Goal: Task Accomplishment & Management: Manage account settings

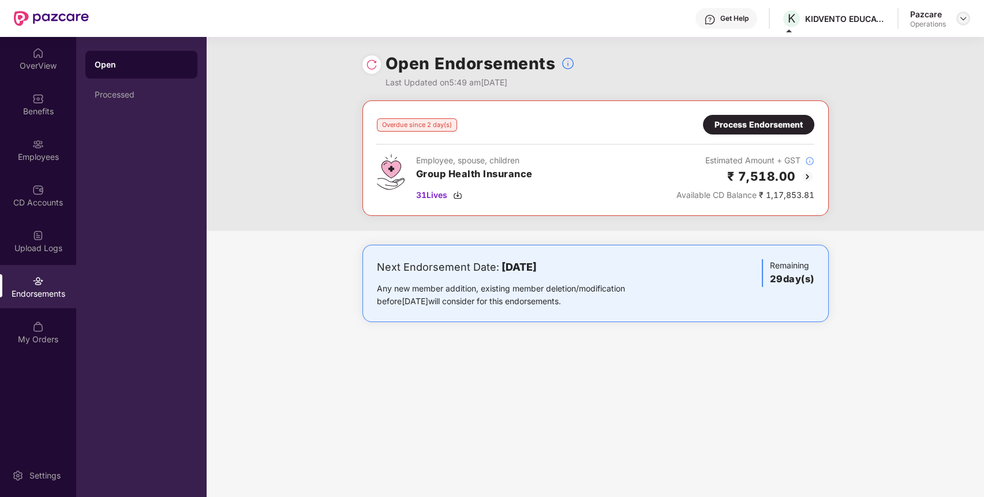
click at [960, 18] on img at bounding box center [963, 18] width 9 height 9
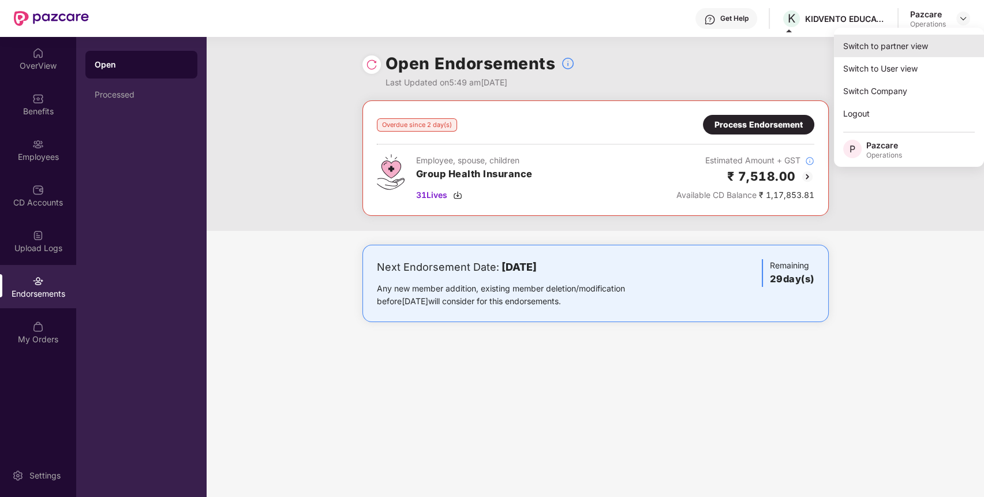
click at [934, 44] on div "Switch to partner view" at bounding box center [909, 46] width 150 height 23
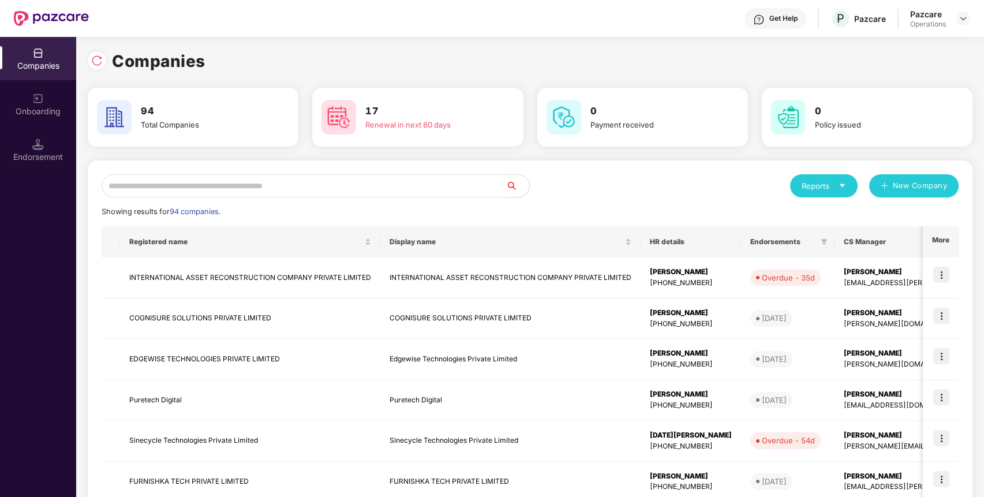
click at [360, 186] on input "text" at bounding box center [304, 185] width 405 height 23
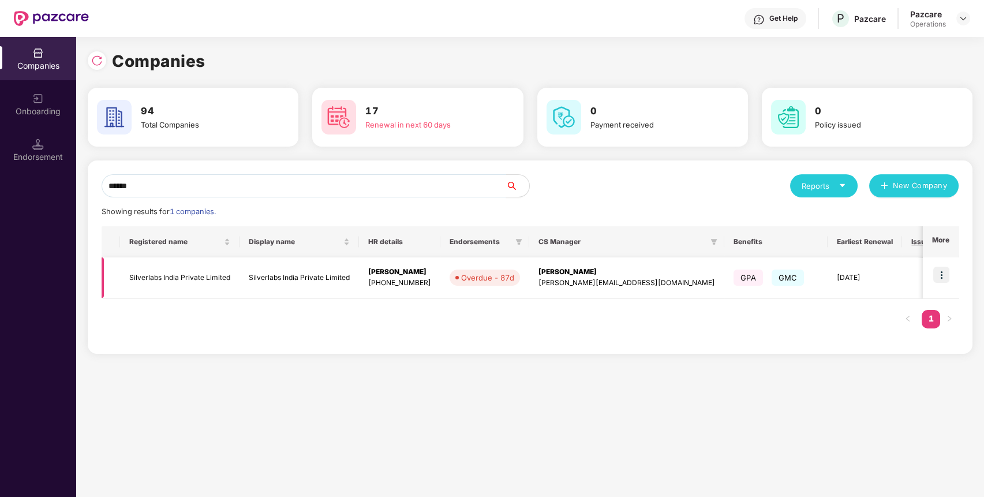
type input "******"
click at [944, 272] on img at bounding box center [941, 275] width 16 height 16
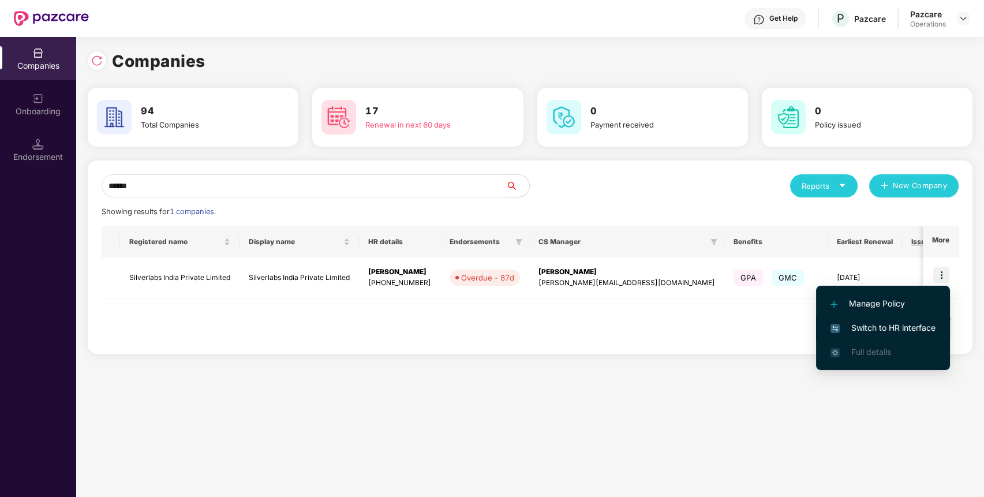
click at [911, 325] on span "Switch to HR interface" at bounding box center [883, 327] width 105 height 13
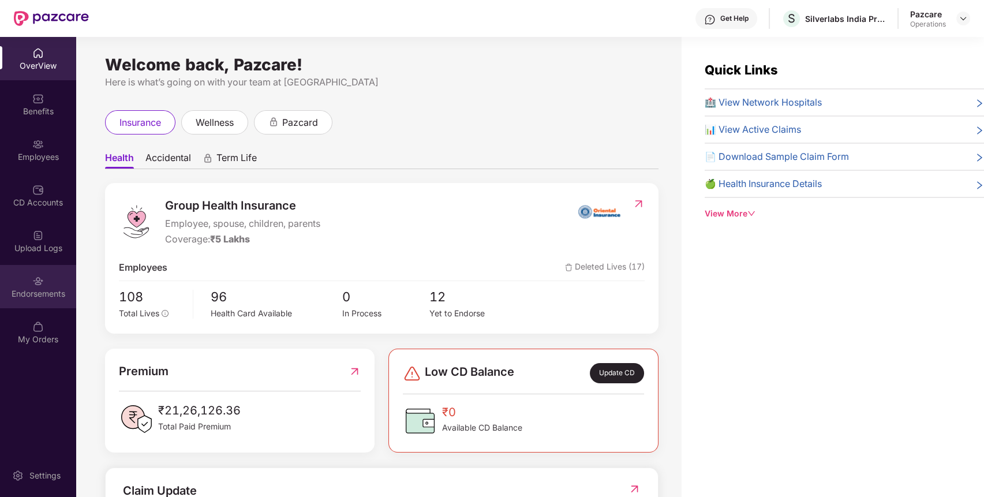
click at [23, 277] on div "Endorsements" at bounding box center [38, 286] width 76 height 43
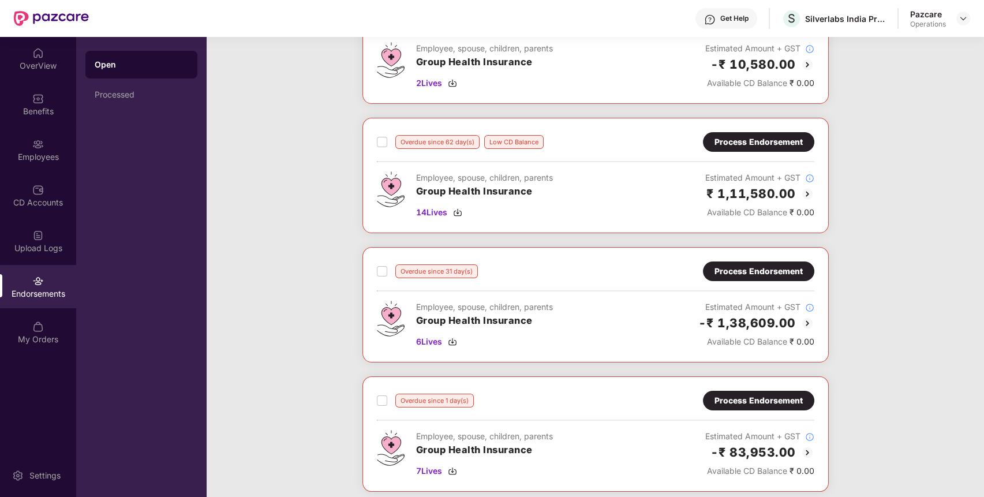
scroll to position [113, 0]
click at [554, 309] on div "Employee, spouse, children, parents Group Health Insurance 6 Lives Estimated Am…" at bounding box center [596, 323] width 438 height 47
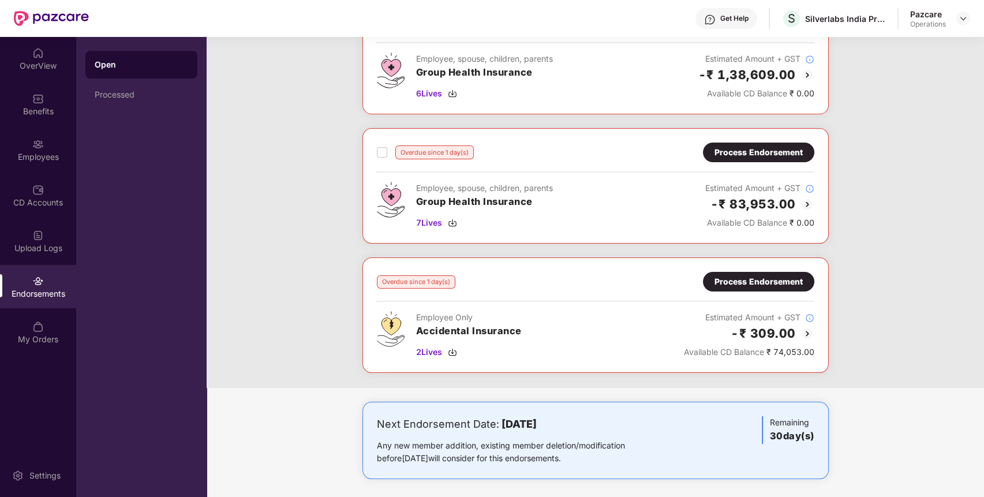
scroll to position [364, 0]
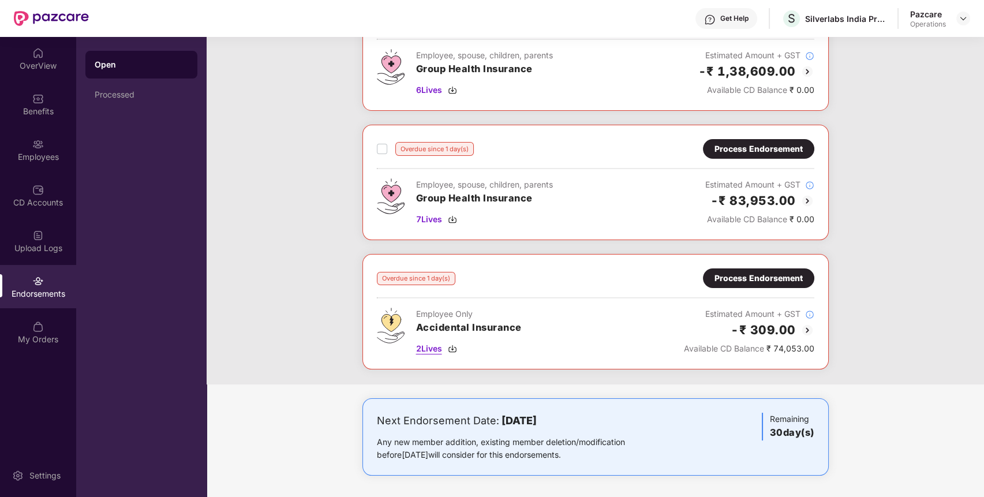
click at [431, 346] on span "2 Lives" at bounding box center [429, 348] width 26 height 13
click at [34, 103] on img at bounding box center [38, 99] width 12 height 12
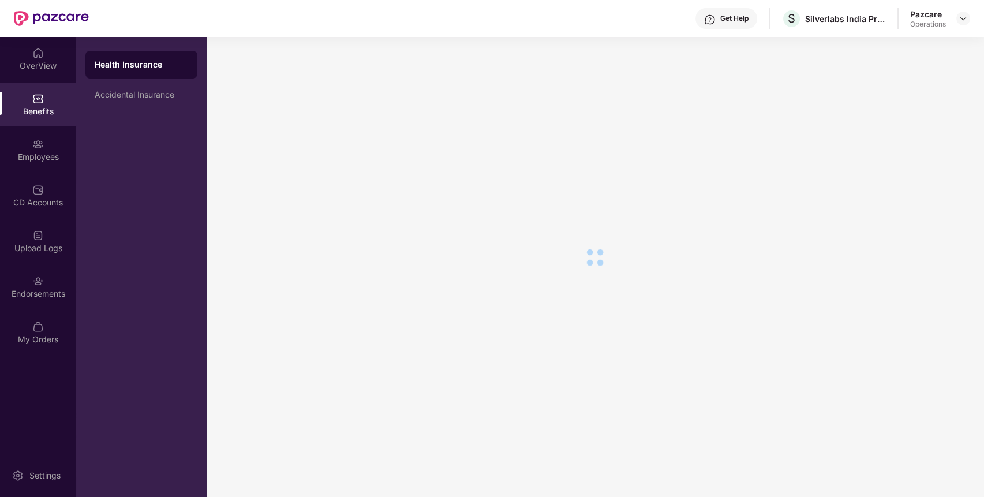
scroll to position [19, 0]
click at [129, 98] on div "Accidental Insurance" at bounding box center [142, 94] width 94 height 9
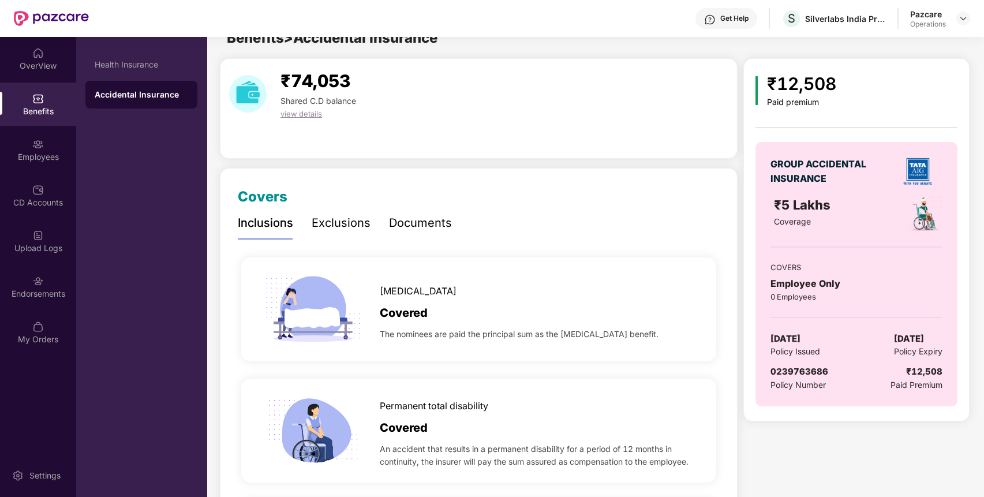
scroll to position [0, 0]
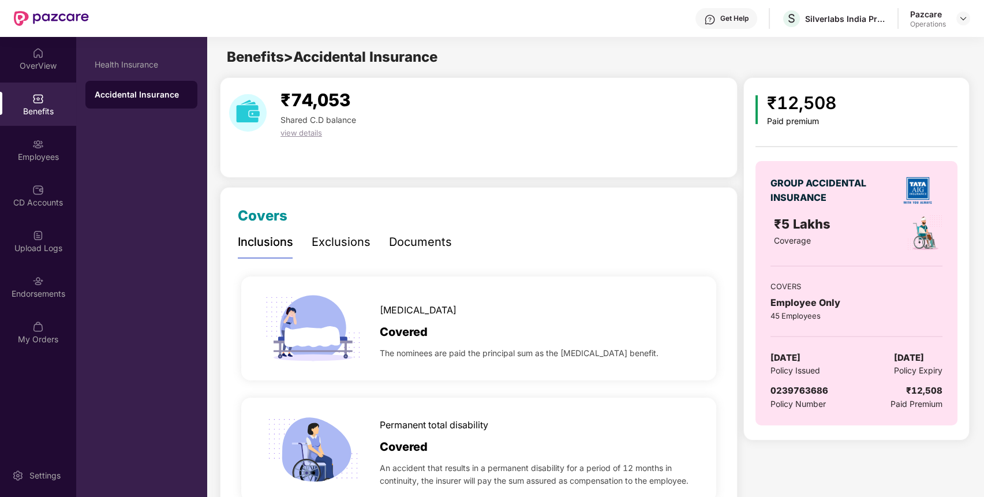
click at [780, 387] on span "0239763686" at bounding box center [800, 390] width 58 height 11
copy span "0239763686"
click at [836, 18] on div "Silverlabs India Private Limited" at bounding box center [845, 18] width 81 height 11
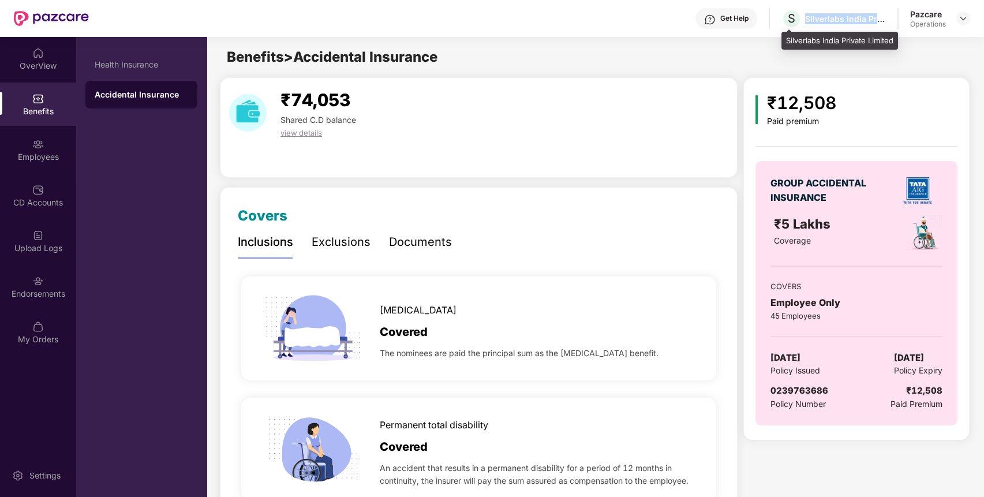
click at [836, 18] on div "Silverlabs India Private Limited" at bounding box center [845, 18] width 81 height 11
copy div "Silverlabs India Private Limited"
click at [806, 390] on span "0239763686" at bounding box center [800, 390] width 58 height 11
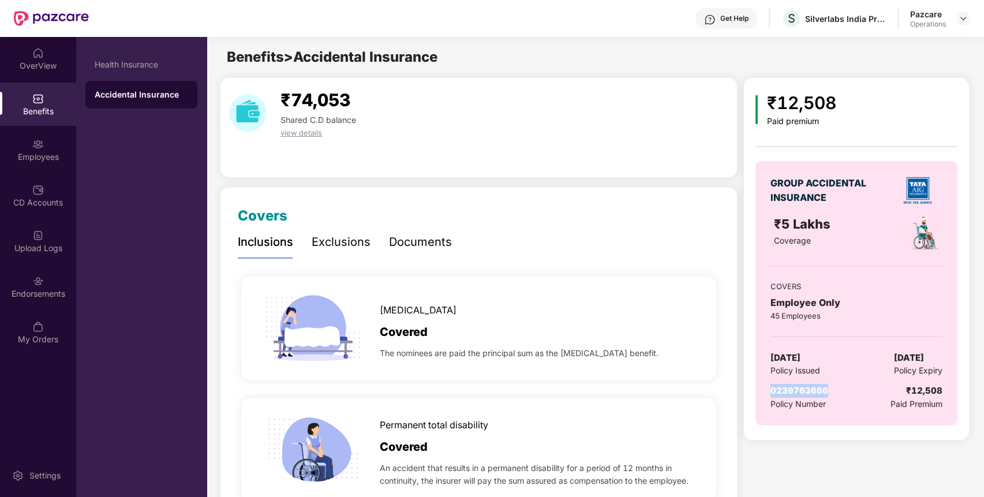
copy span "0239763686"
click at [806, 390] on span "0239763686" at bounding box center [800, 390] width 58 height 11
click at [59, 278] on div "Endorsements" at bounding box center [38, 286] width 76 height 43
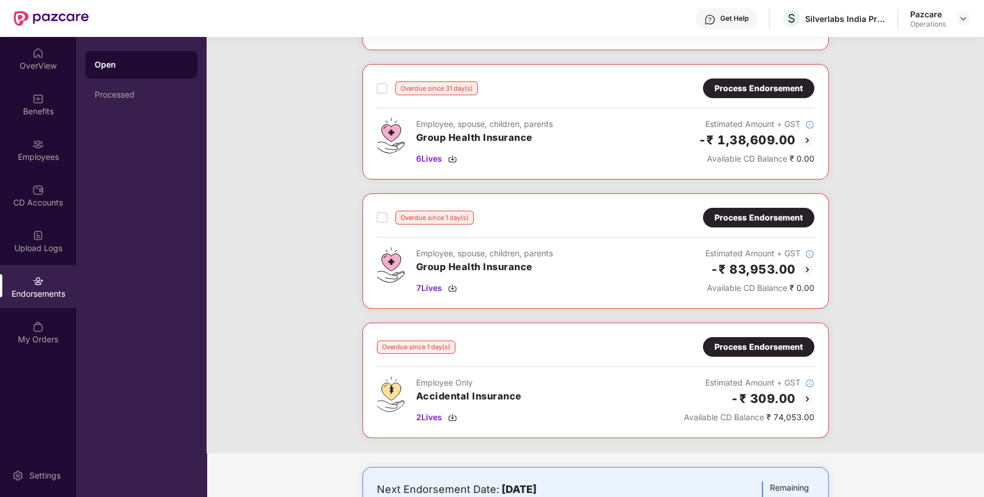
scroll to position [364, 0]
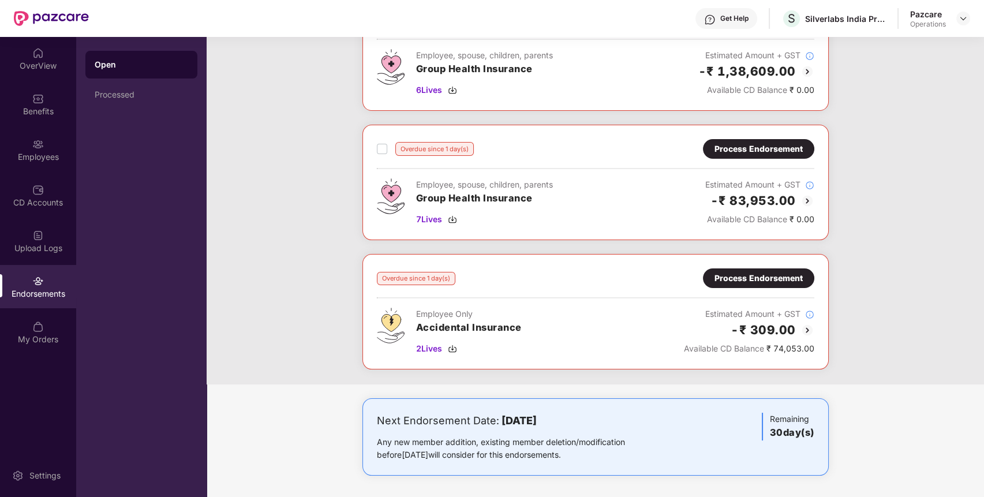
click at [782, 272] on div "Process Endorsement" at bounding box center [759, 278] width 88 height 13
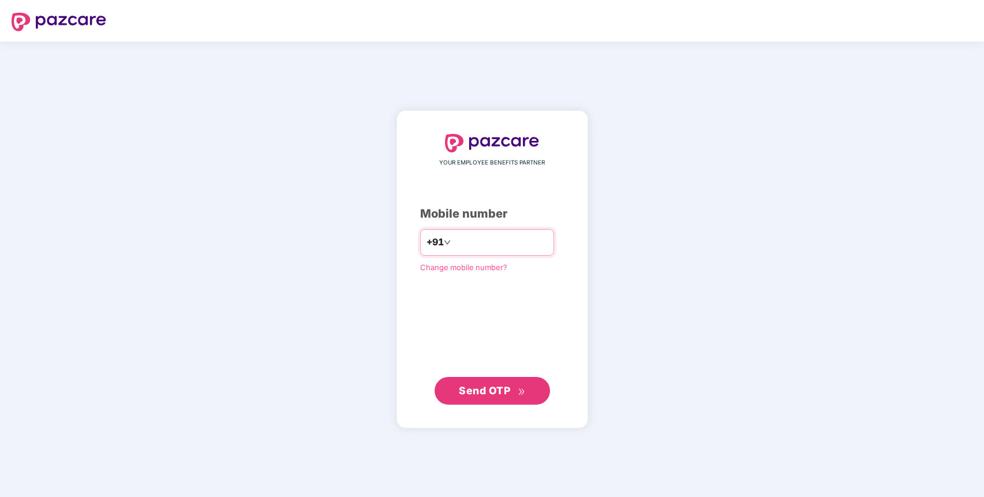
type input "**********"
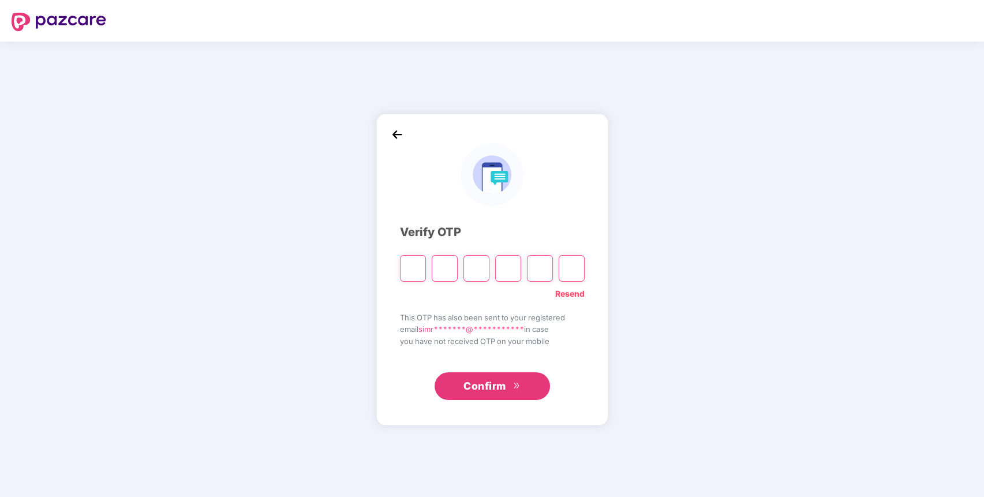
paste input "*"
type input "*"
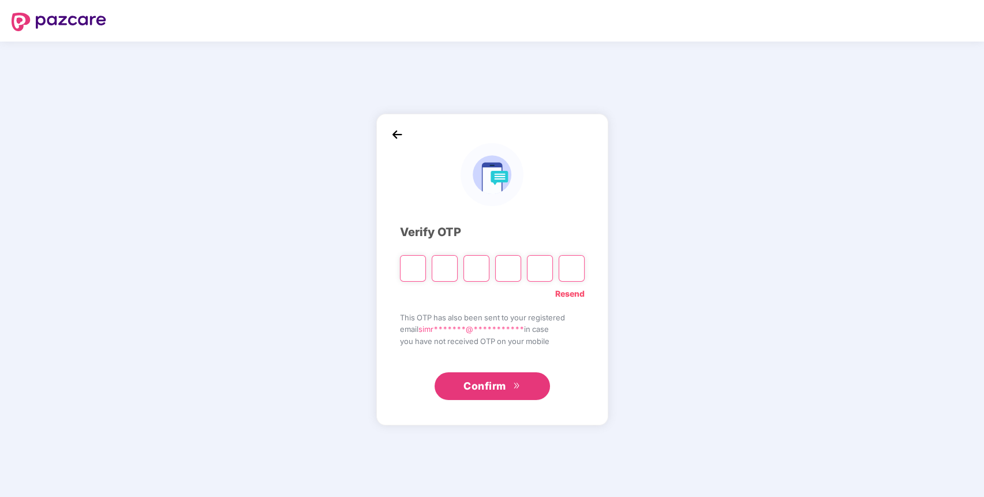
type input "*"
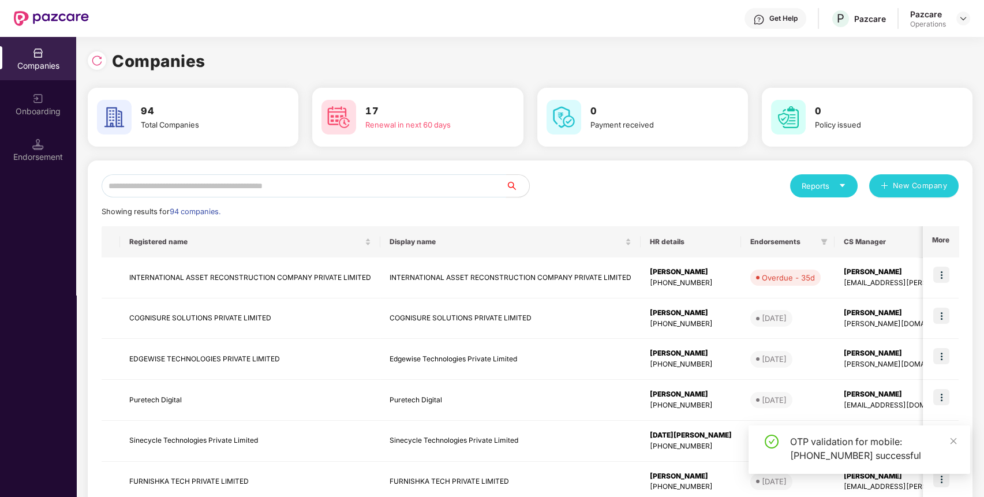
click at [389, 188] on input "text" at bounding box center [304, 185] width 405 height 23
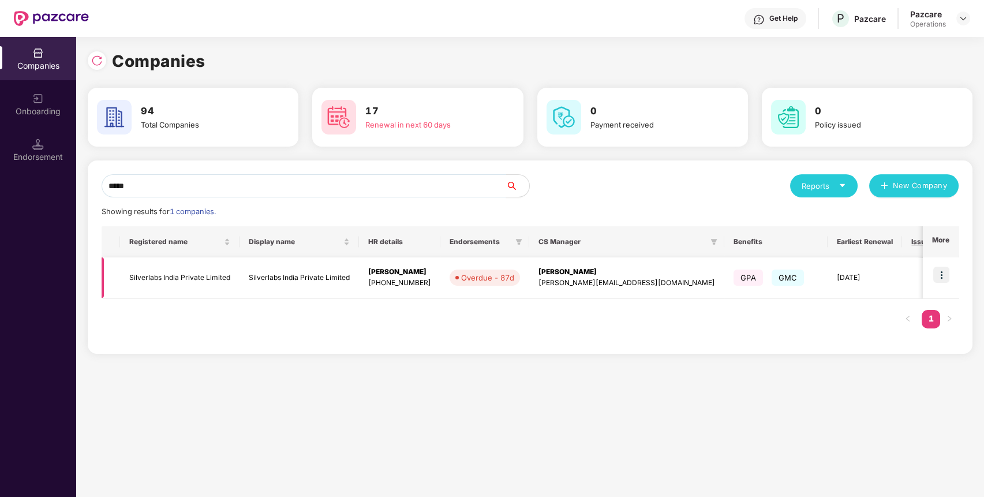
type input "*****"
click at [944, 271] on img at bounding box center [941, 275] width 16 height 16
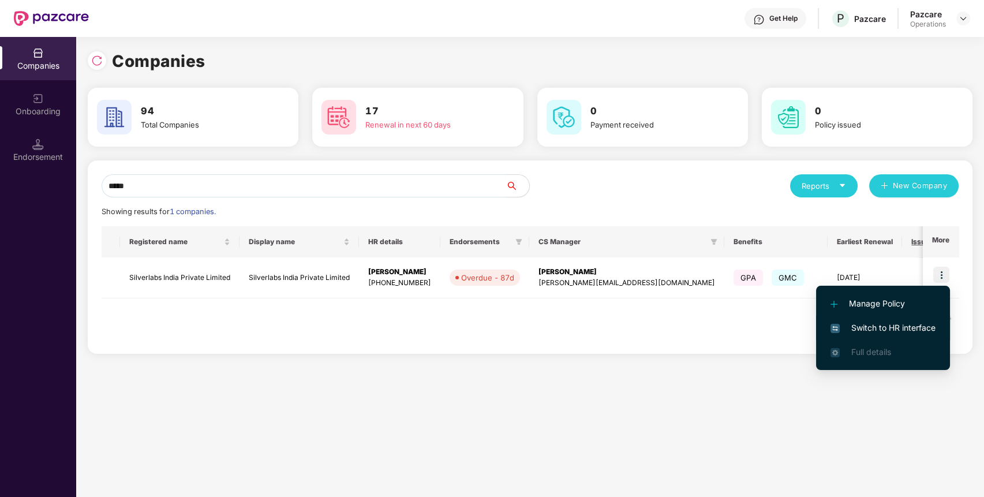
click at [899, 322] on span "Switch to HR interface" at bounding box center [883, 327] width 105 height 13
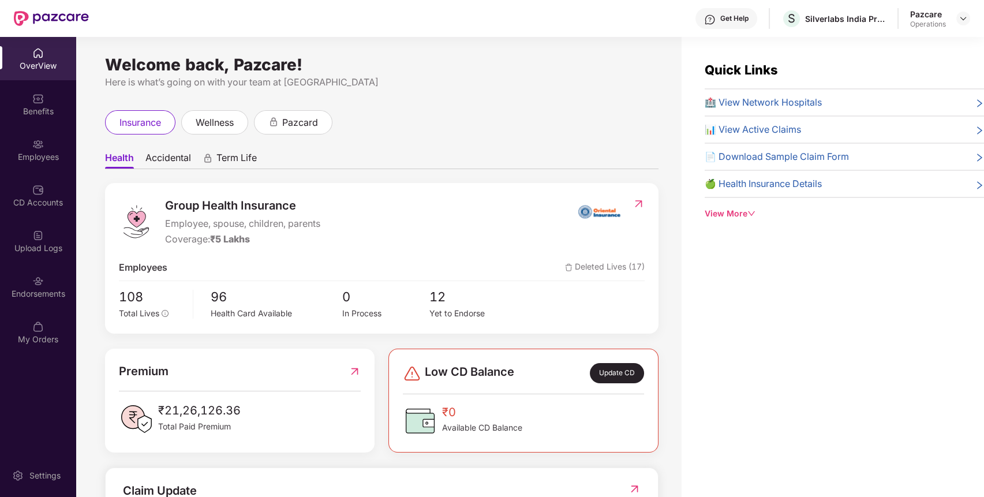
click at [53, 281] on div "Endorsements" at bounding box center [38, 286] width 76 height 43
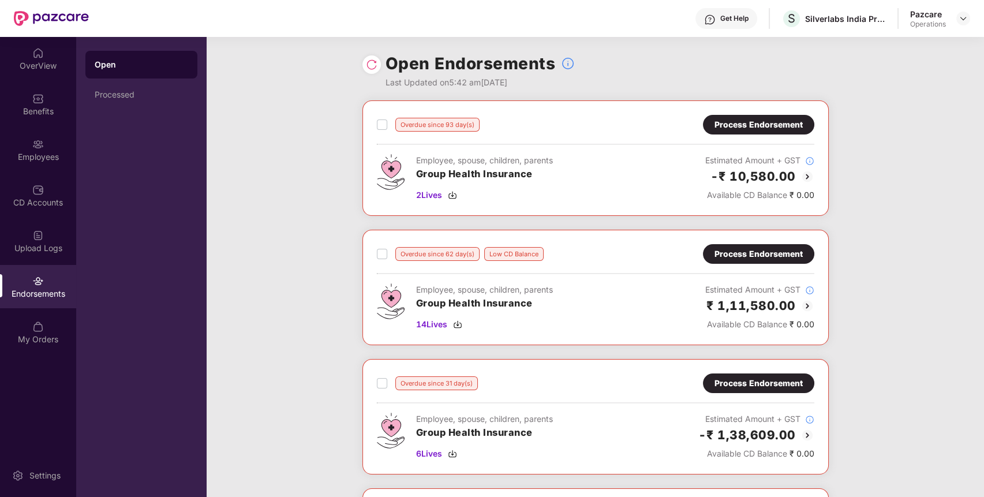
scroll to position [364, 0]
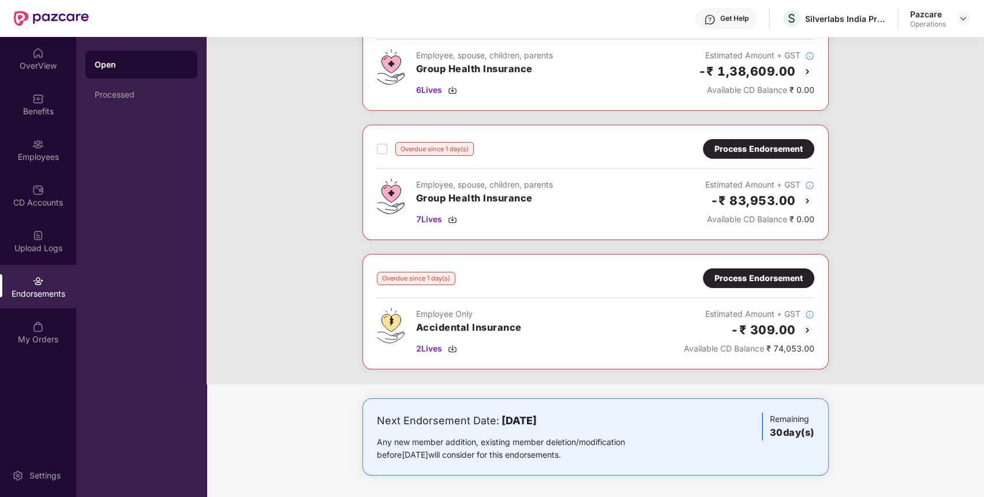
click at [764, 278] on div "Process Endorsement" at bounding box center [759, 278] width 88 height 13
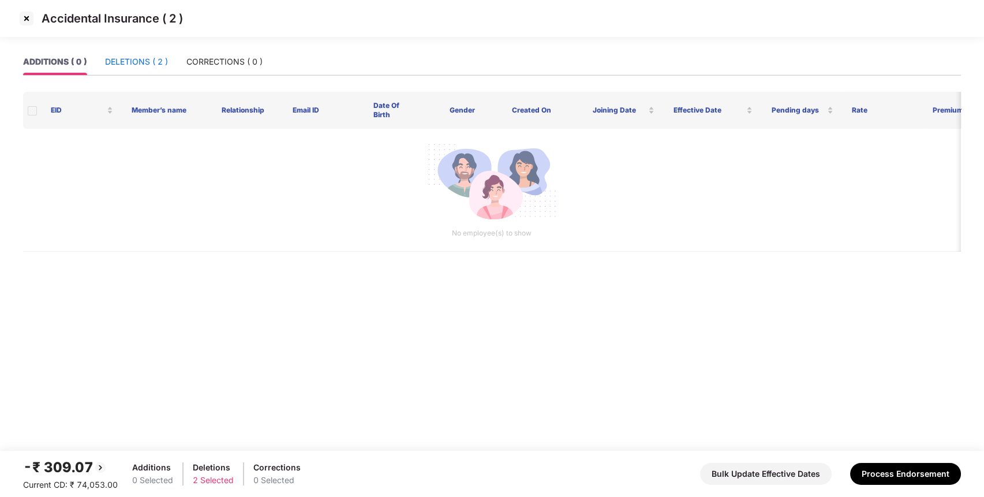
click at [162, 65] on div "DELETIONS ( 2 )" at bounding box center [136, 61] width 63 height 13
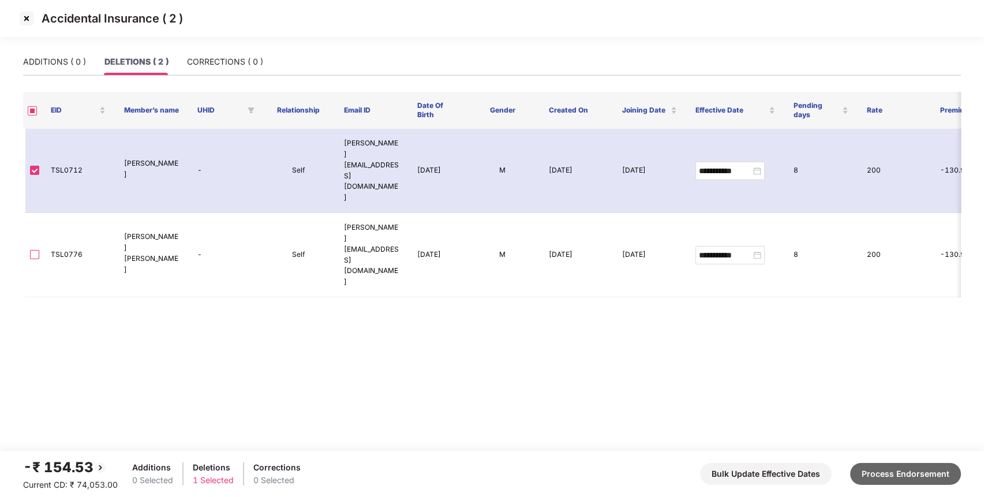
click at [913, 473] on button "Process Endorsement" at bounding box center [905, 474] width 111 height 22
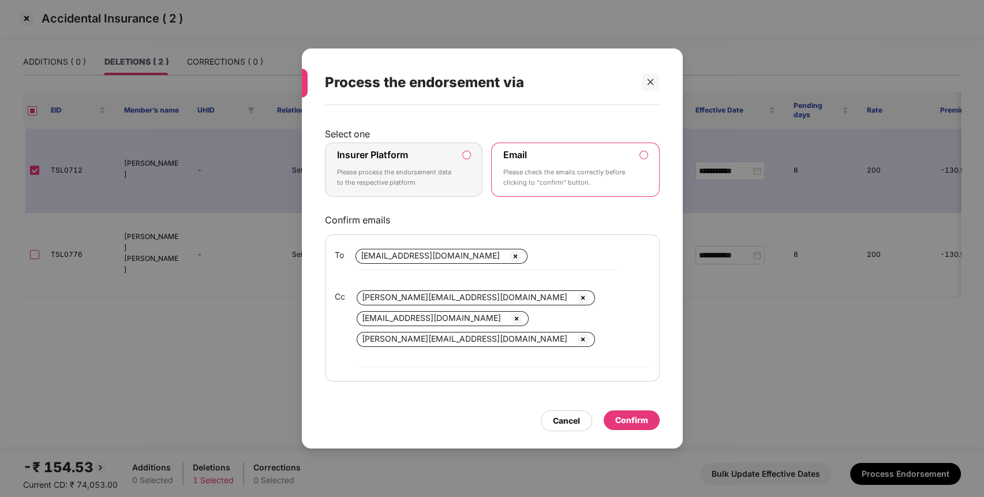
click at [446, 160] on div "Insurer Platform Please process the endorsement data to the respective platform" at bounding box center [396, 170] width 118 height 42
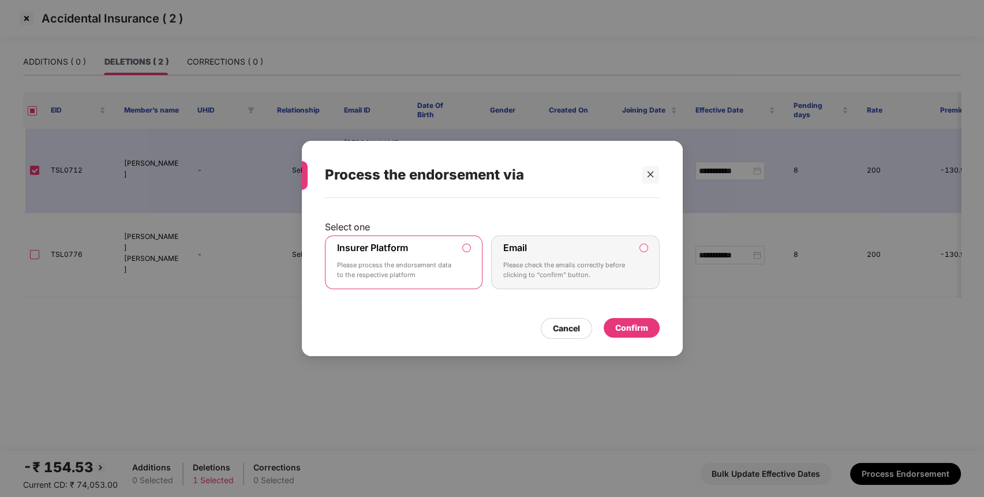
click at [629, 323] on div "Confirm" at bounding box center [631, 327] width 33 height 13
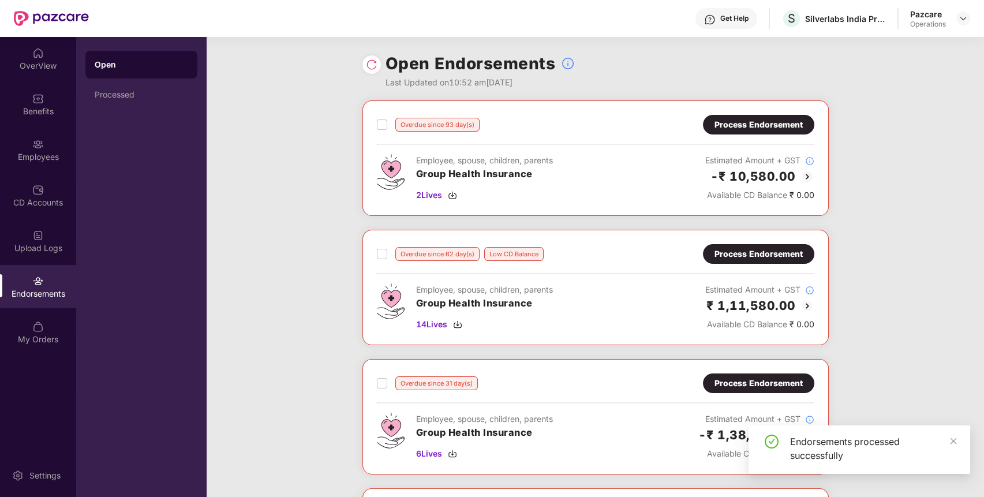
click at [629, 323] on div "Employee, spouse, children, parents Group Health Insurance 14 Lives Estimated A…" at bounding box center [596, 306] width 438 height 47
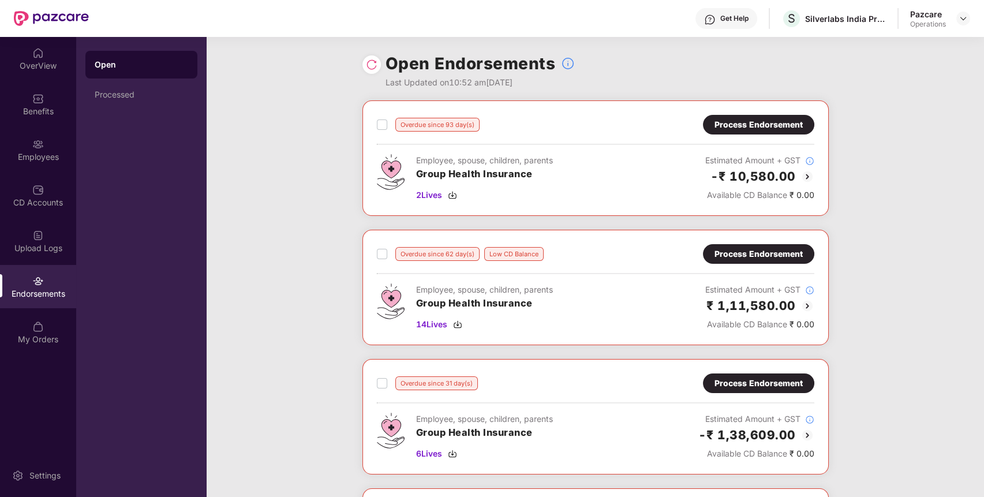
scroll to position [364, 0]
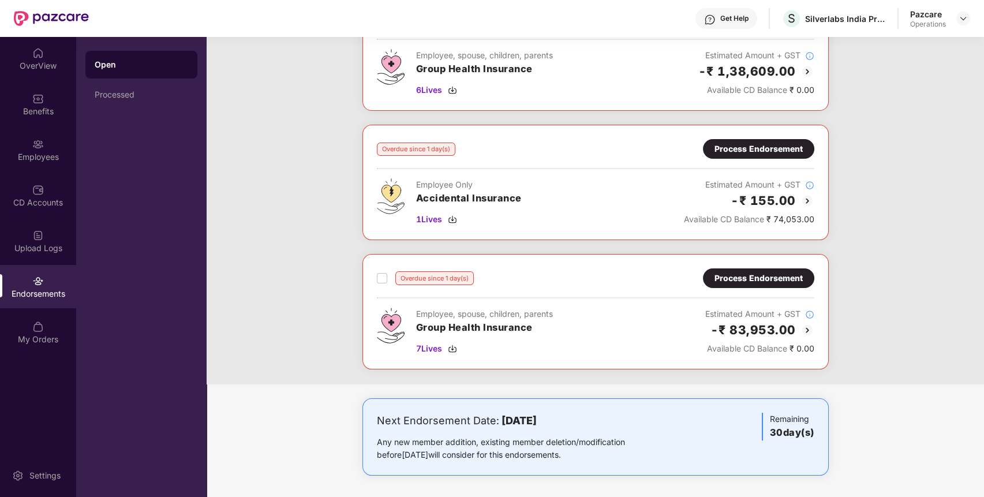
click at [738, 144] on div "Process Endorsement" at bounding box center [759, 149] width 88 height 13
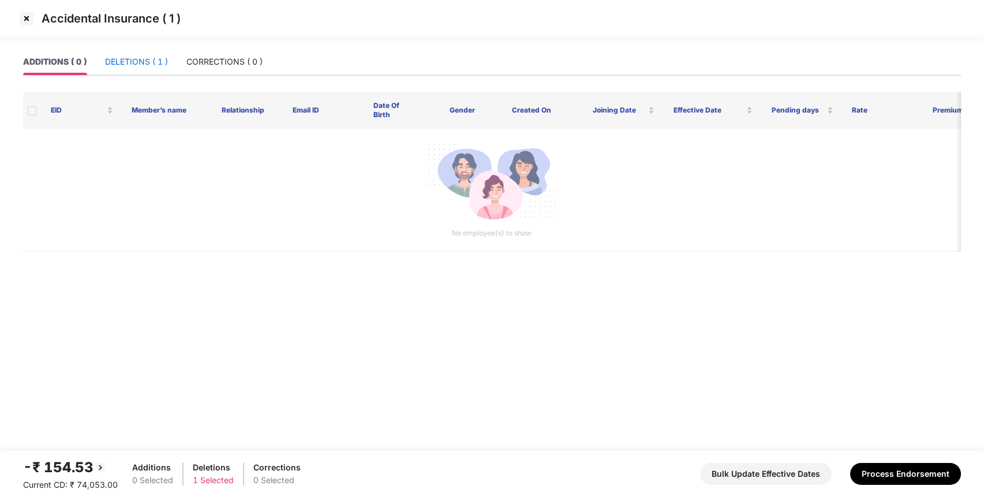
click at [155, 58] on div "DELETIONS ( 1 )" at bounding box center [136, 61] width 63 height 13
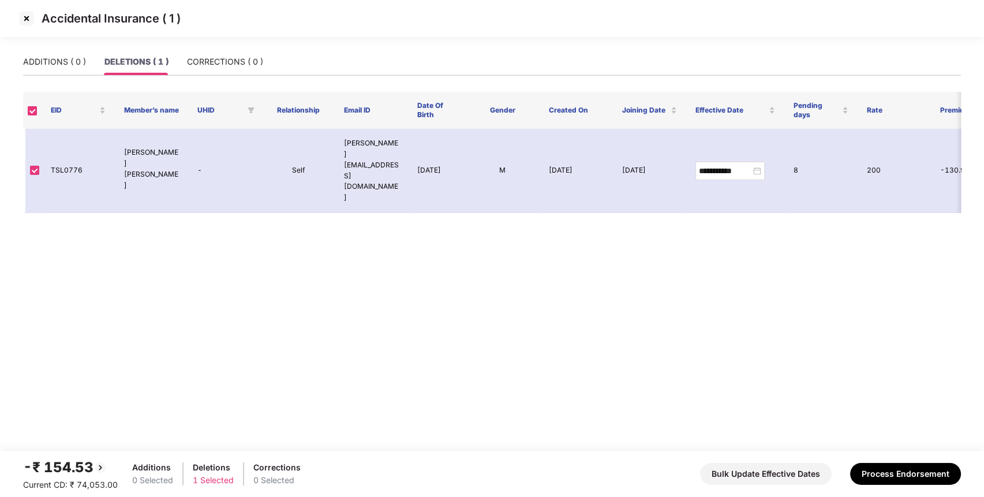
click at [26, 14] on img at bounding box center [26, 18] width 18 height 18
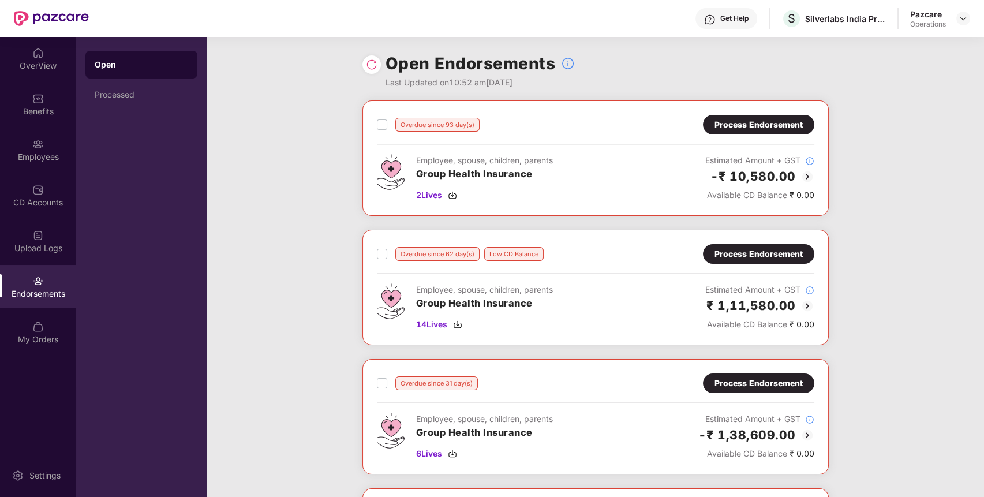
scroll to position [364, 0]
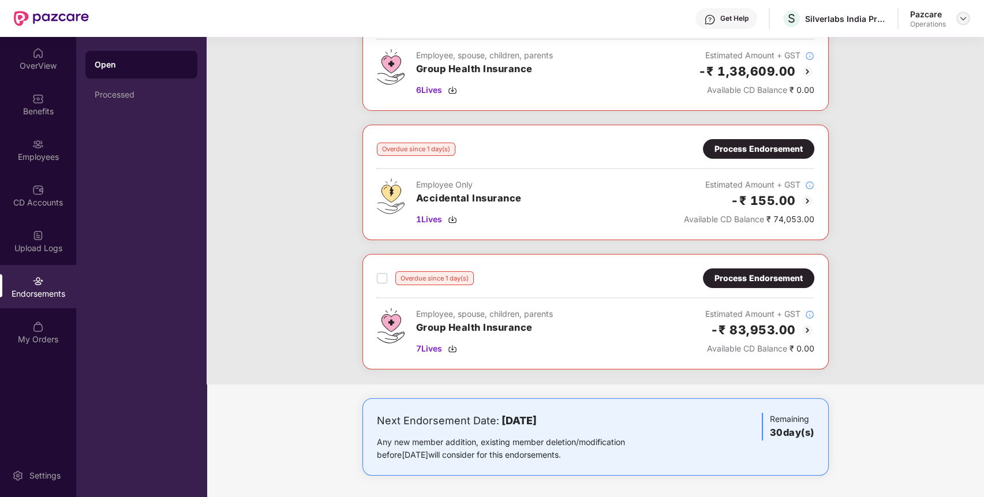
click at [962, 22] on img at bounding box center [963, 18] width 9 height 9
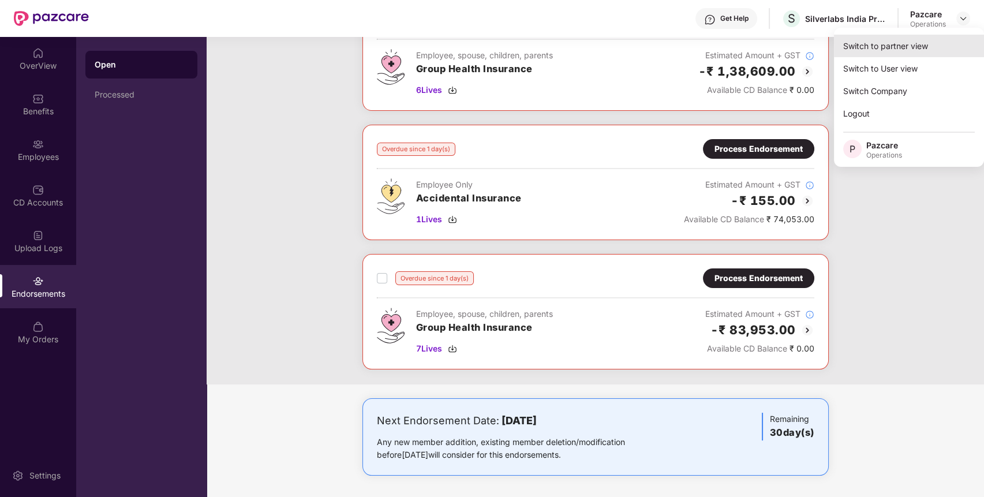
click at [914, 48] on div "Switch to partner view" at bounding box center [909, 46] width 150 height 23
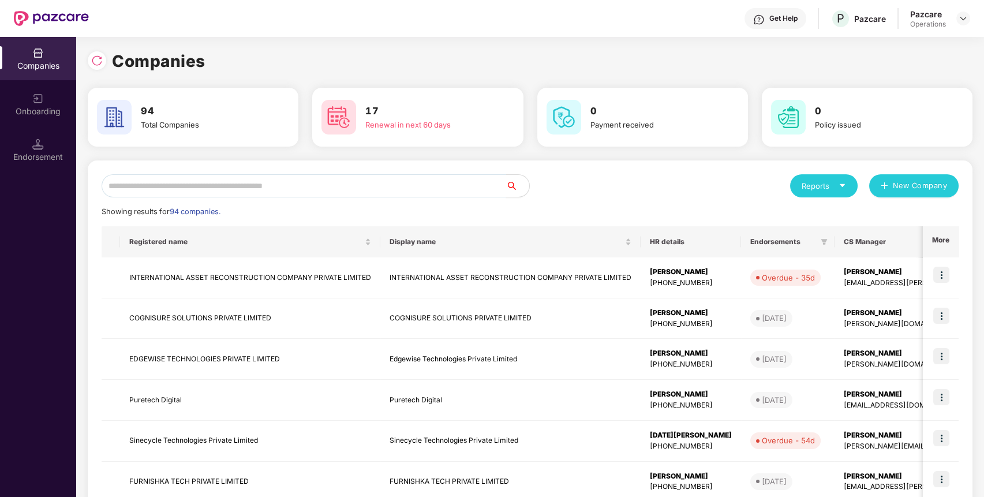
click at [459, 189] on input "text" at bounding box center [304, 185] width 405 height 23
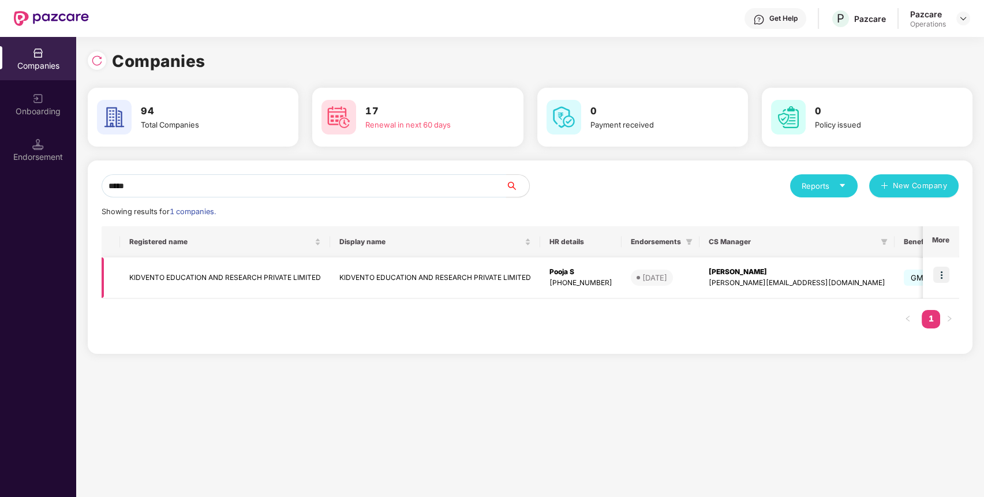
type input "*****"
click at [947, 270] on img at bounding box center [941, 275] width 16 height 16
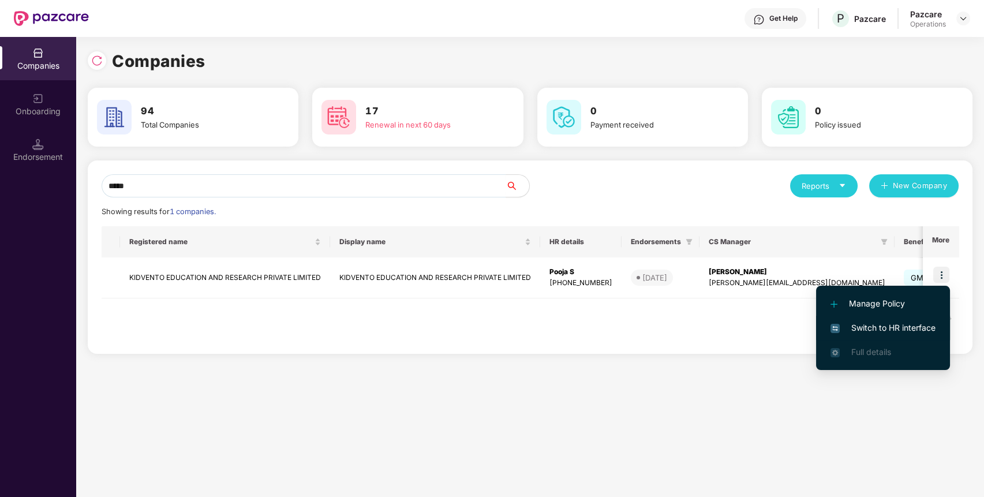
click at [913, 323] on span "Switch to HR interface" at bounding box center [883, 327] width 105 height 13
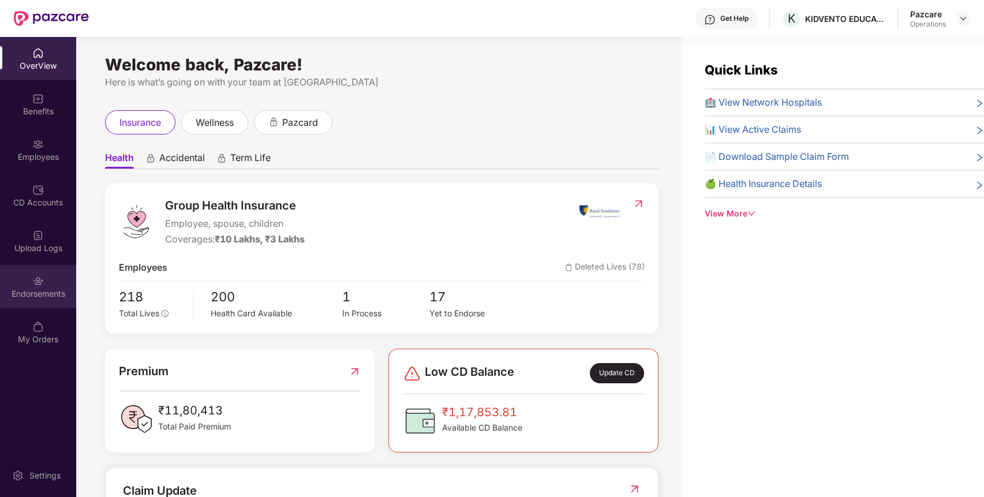
click at [28, 283] on div "Endorsements" at bounding box center [38, 286] width 76 height 43
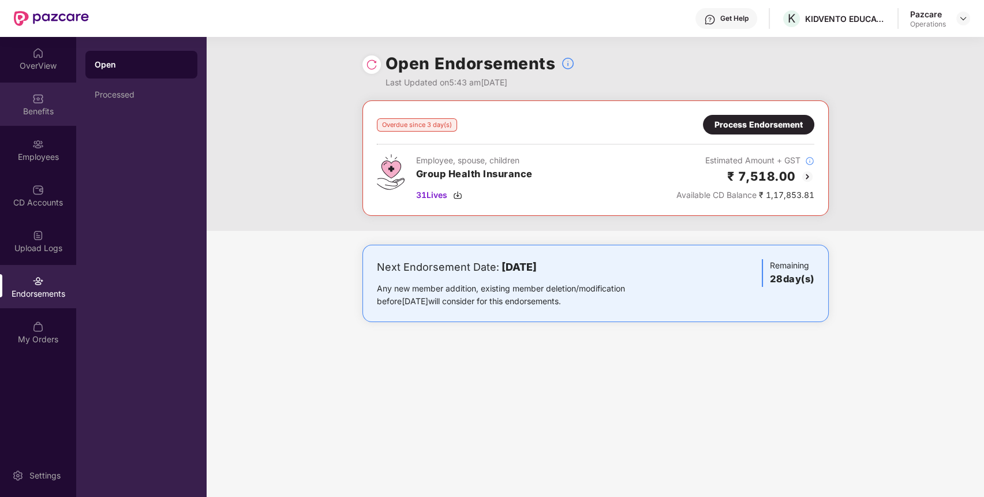
click at [29, 88] on div "Benefits" at bounding box center [38, 104] width 76 height 43
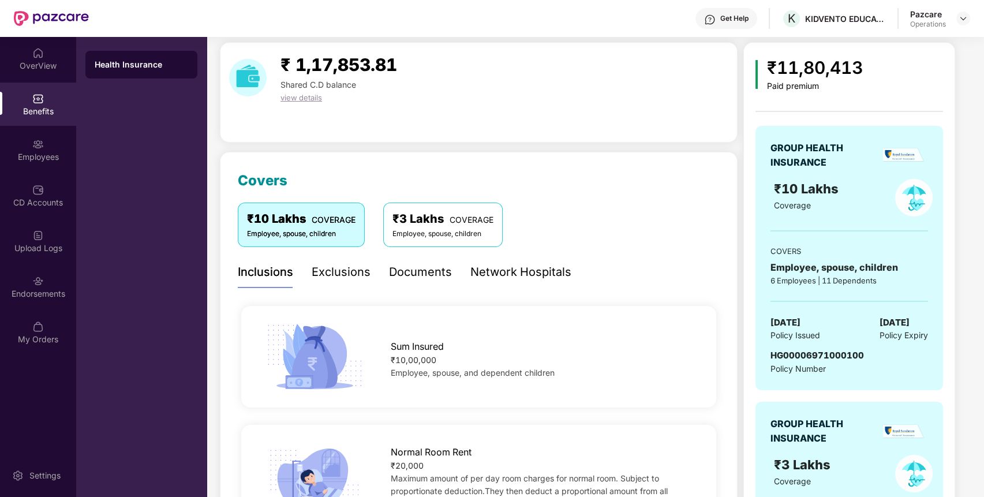
scroll to position [0, 0]
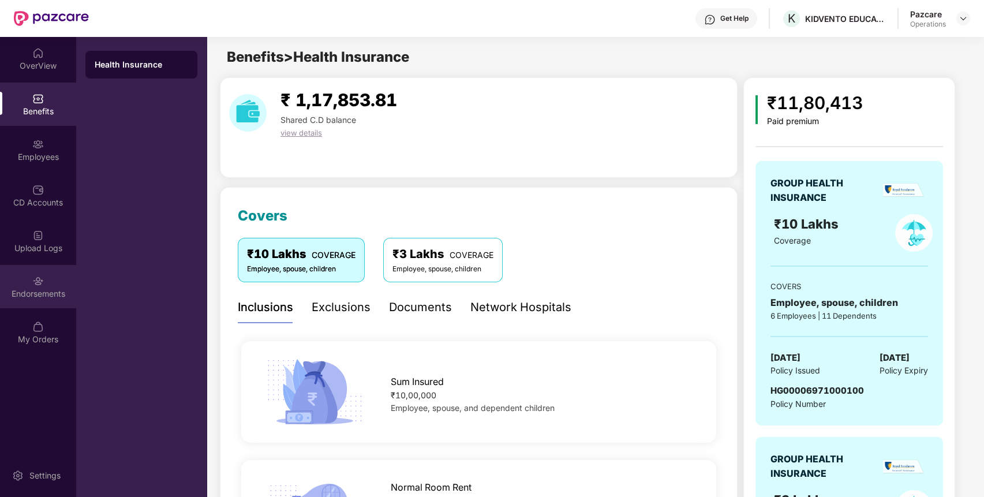
click at [23, 302] on div "Endorsements" at bounding box center [38, 286] width 76 height 43
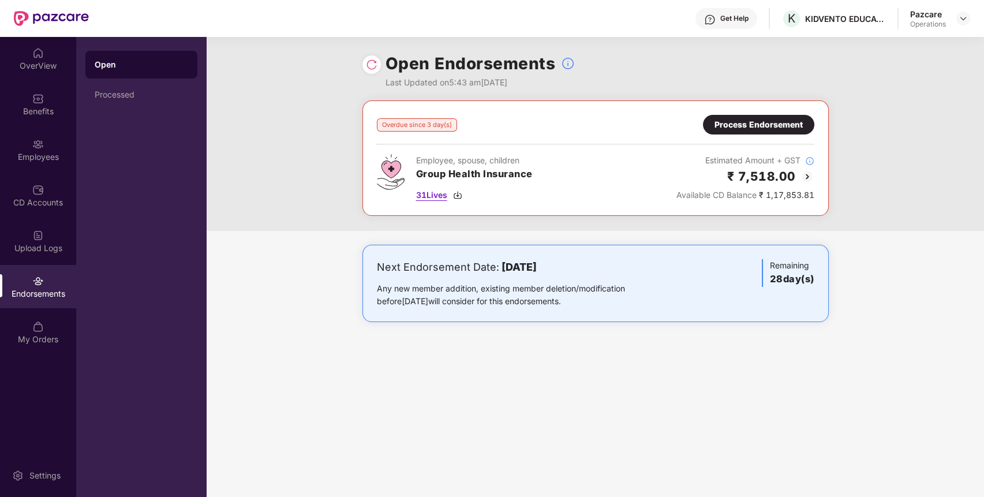
click at [429, 195] on span "31 Lives" at bounding box center [431, 195] width 31 height 13
